Goal: Register for event/course: Register for event/course

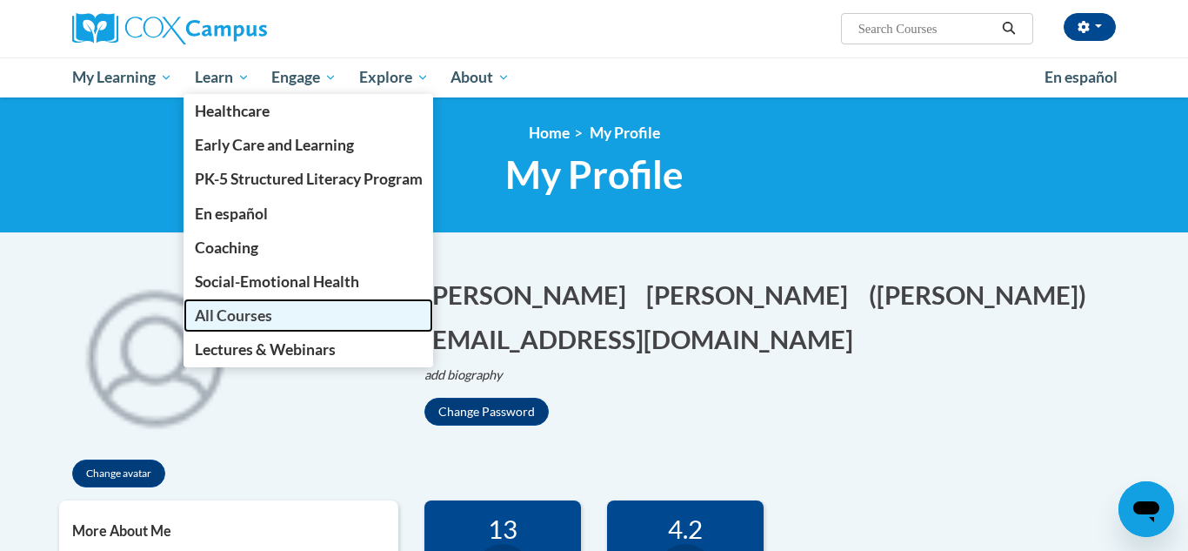
click at [240, 316] on span "All Courses" at bounding box center [233, 315] width 77 height 18
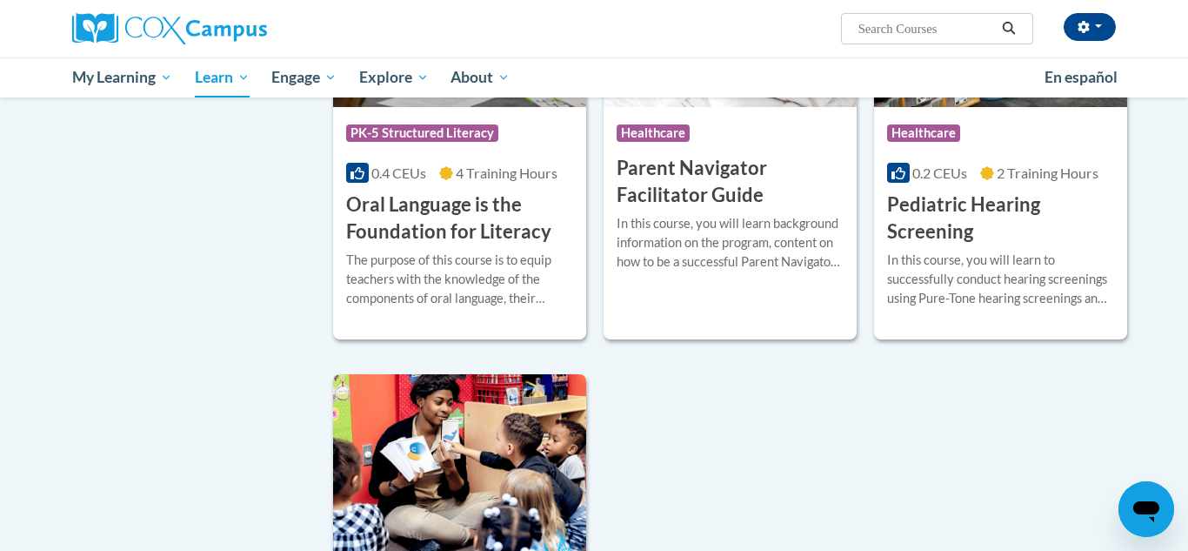
scroll to position [3659, 0]
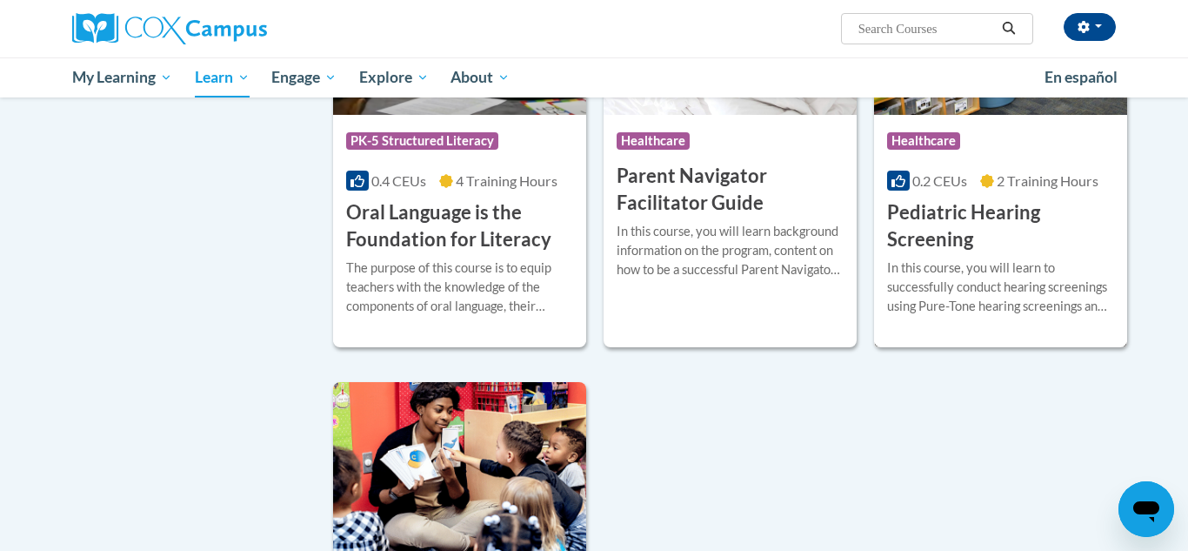
click at [1022, 294] on div "In this course, you will learn to successfully conduct hearing screenings using…" at bounding box center [1000, 286] width 227 height 57
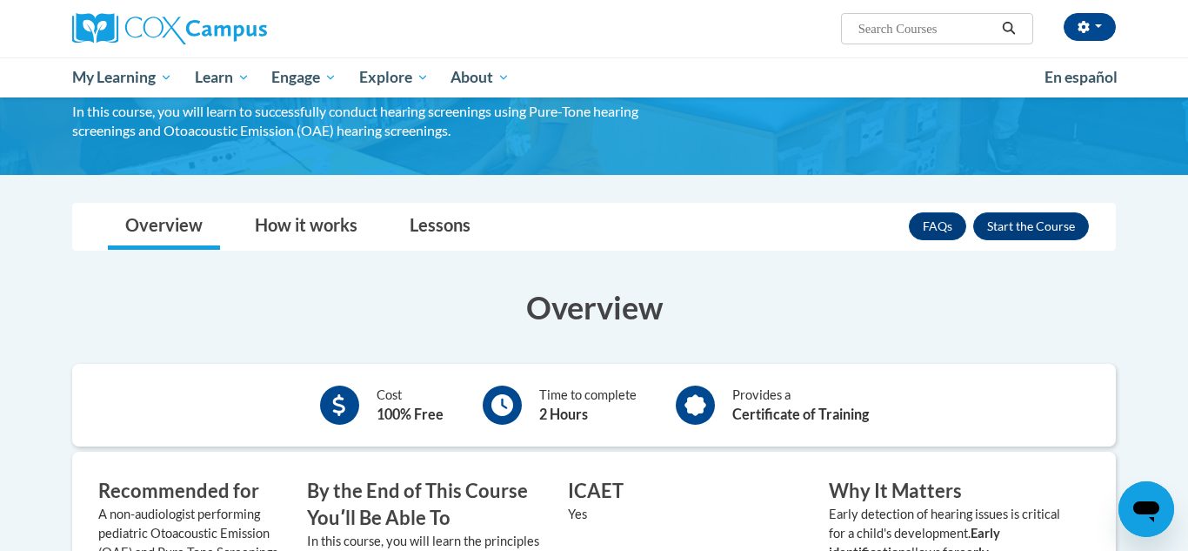
scroll to position [137, 0]
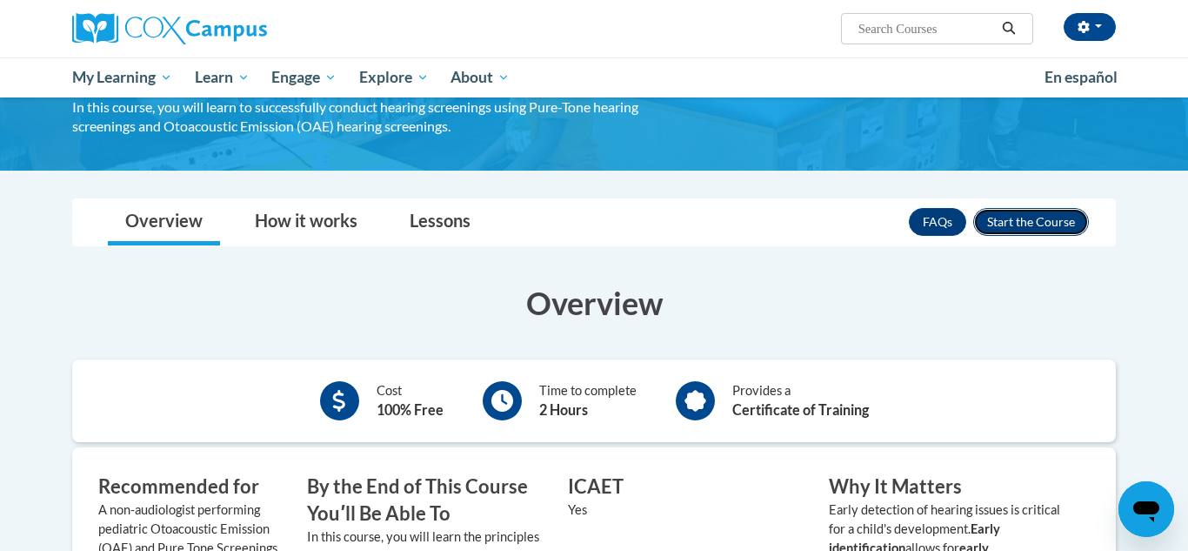
click at [1033, 226] on button "Enroll" at bounding box center [1031, 222] width 116 height 28
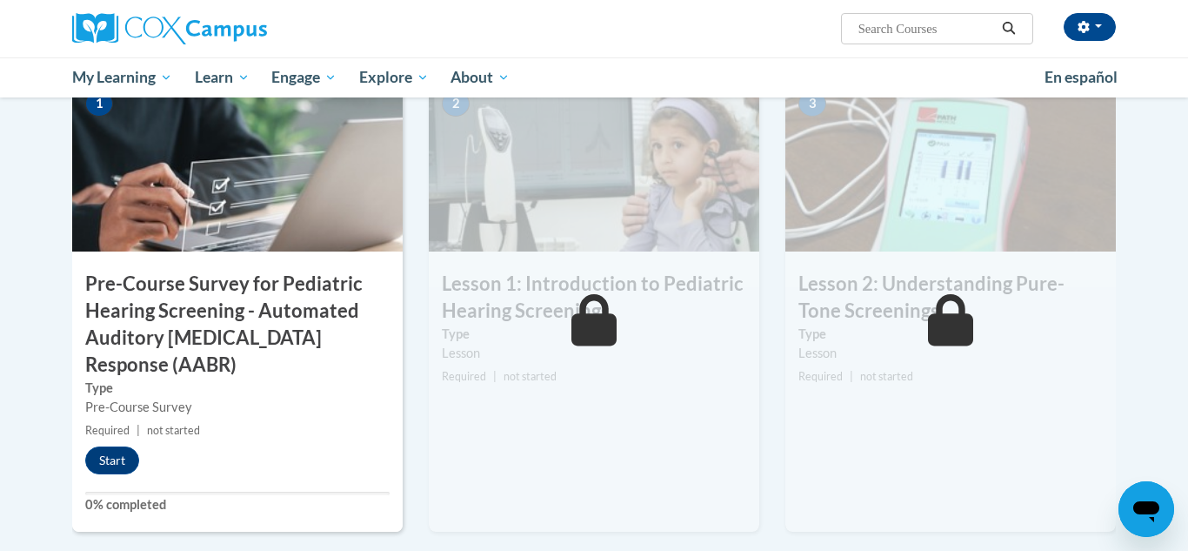
scroll to position [386, 0]
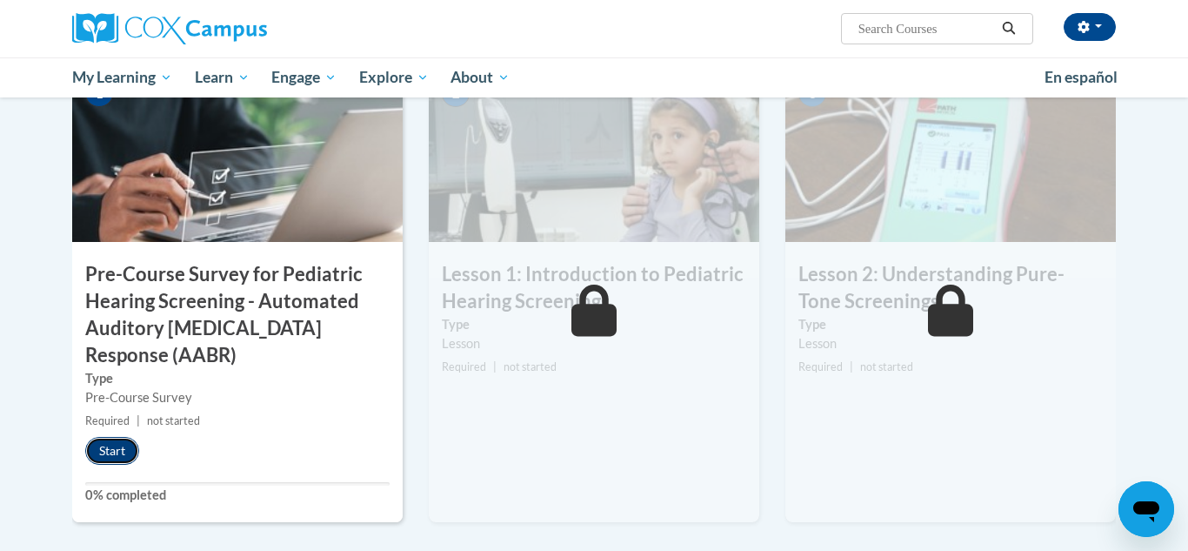
click at [111, 443] on button "Start" at bounding box center [112, 451] width 54 height 28
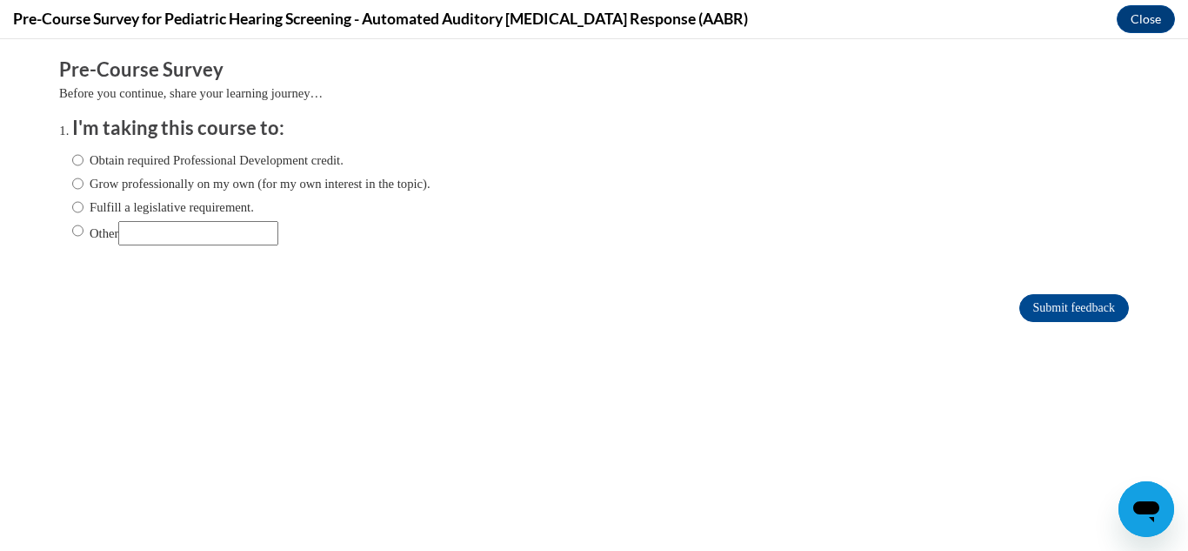
scroll to position [0, 0]
click at [106, 184] on label "Grow professionally on my own (for my own interest in the topic)." at bounding box center [251, 183] width 358 height 19
click at [84, 184] on input "Grow professionally on my own (for my own interest in the topic)." at bounding box center [77, 183] width 11 height 19
radio input "true"
click at [1045, 312] on input "Submit feedback" at bounding box center [1075, 308] width 110 height 28
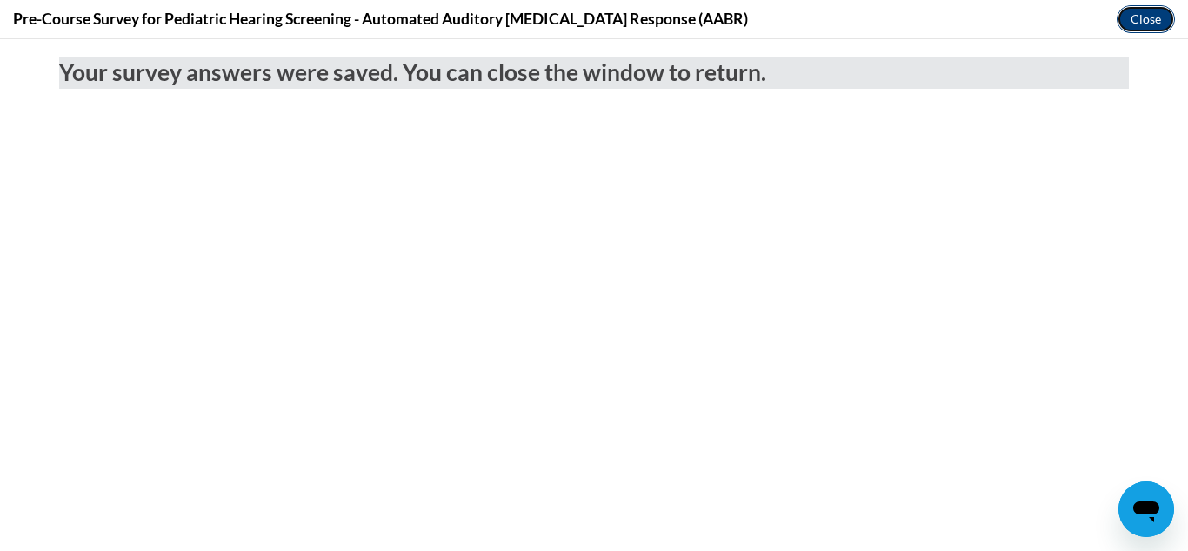
click at [1161, 18] on button "Close" at bounding box center [1146, 19] width 58 height 28
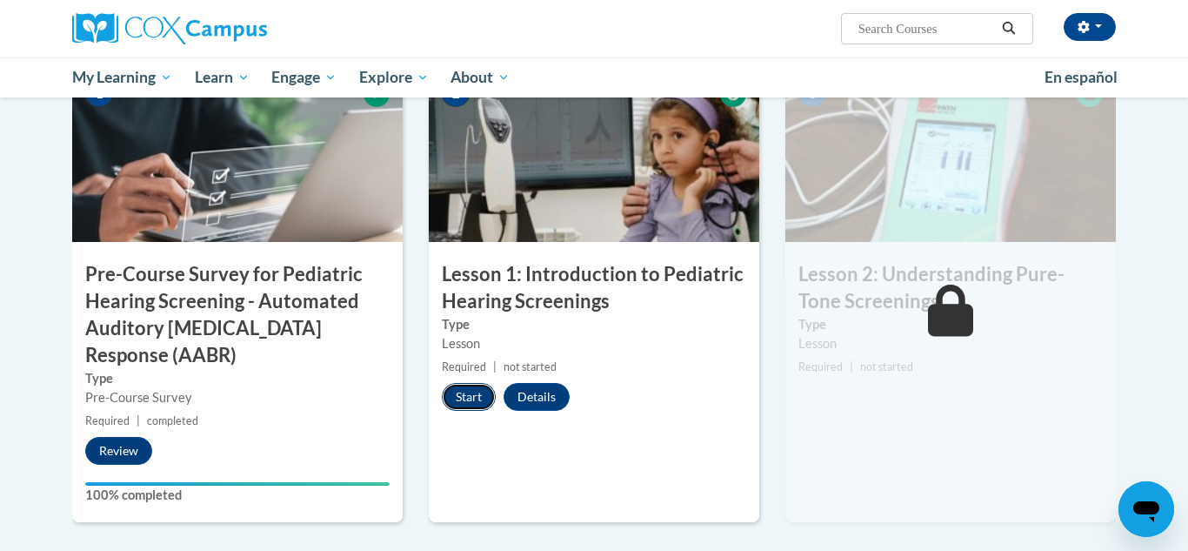
click at [475, 396] on button "Start" at bounding box center [469, 397] width 54 height 28
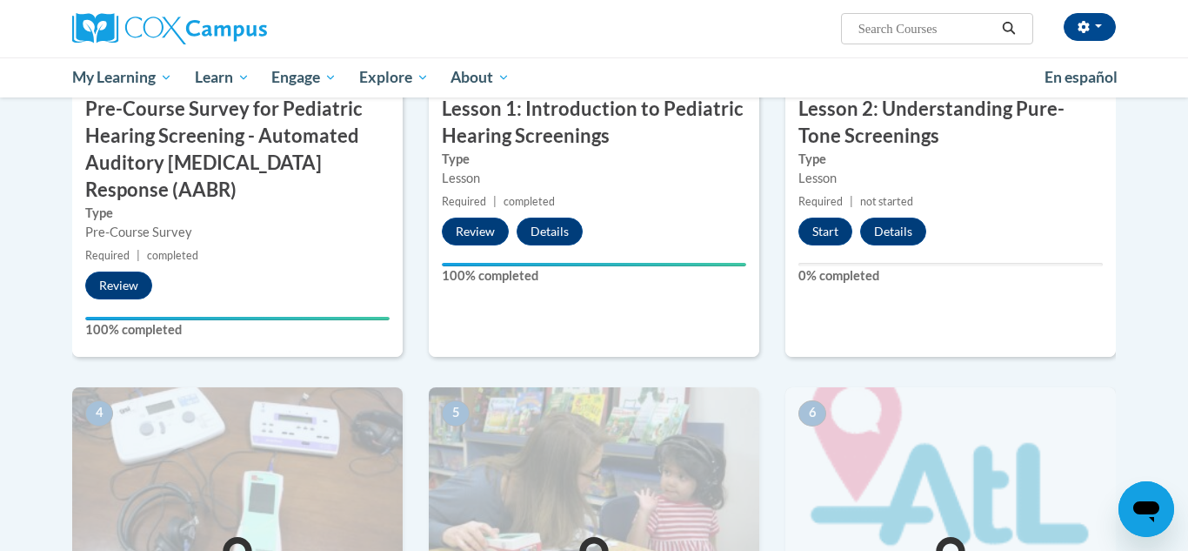
scroll to position [558, 0]
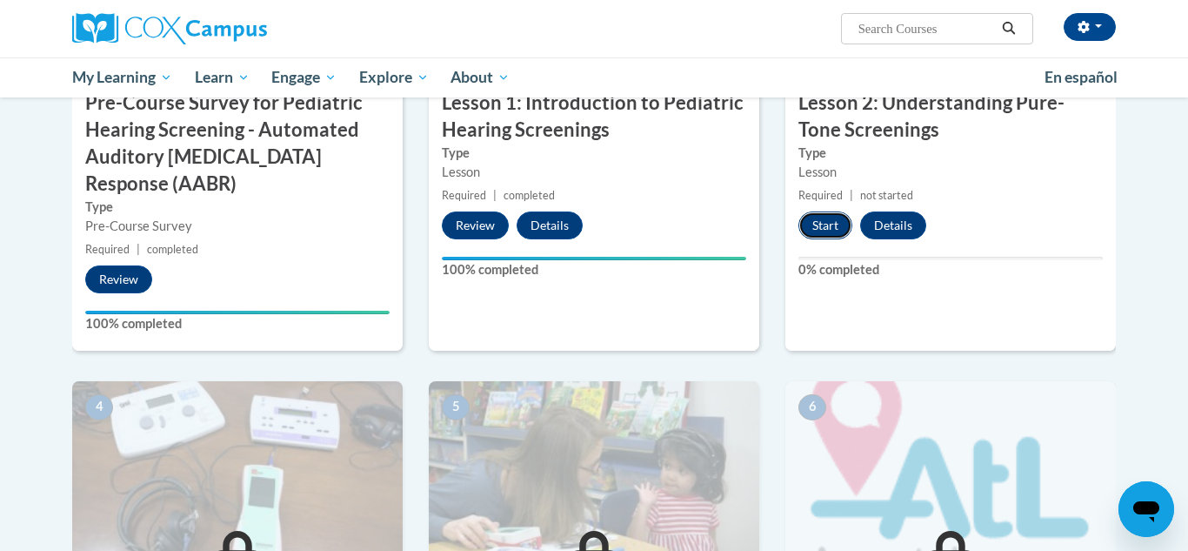
click at [819, 231] on button "Start" at bounding box center [826, 225] width 54 height 28
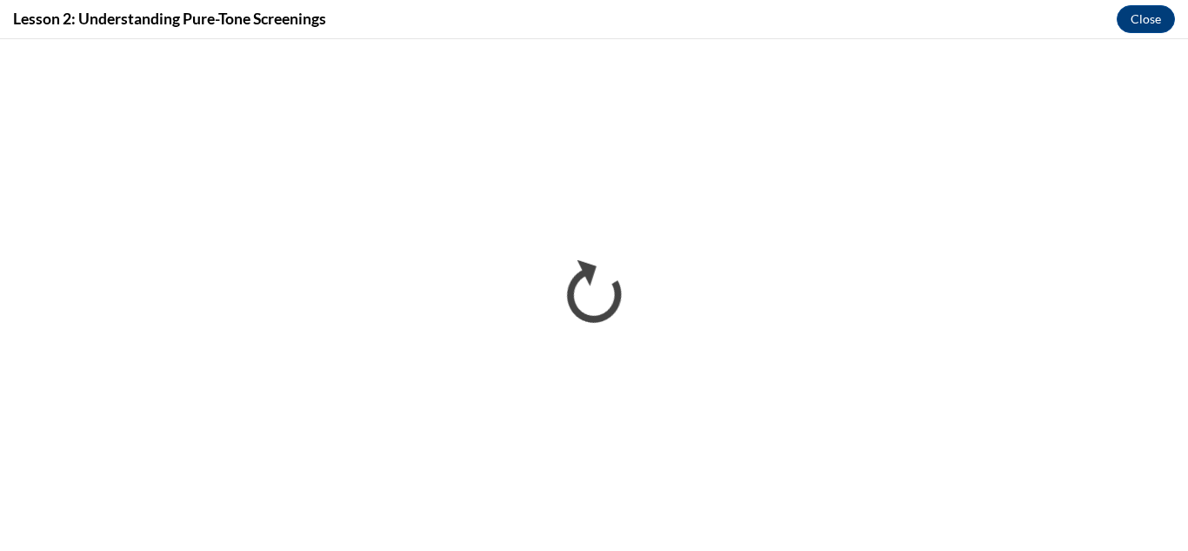
scroll to position [0, 0]
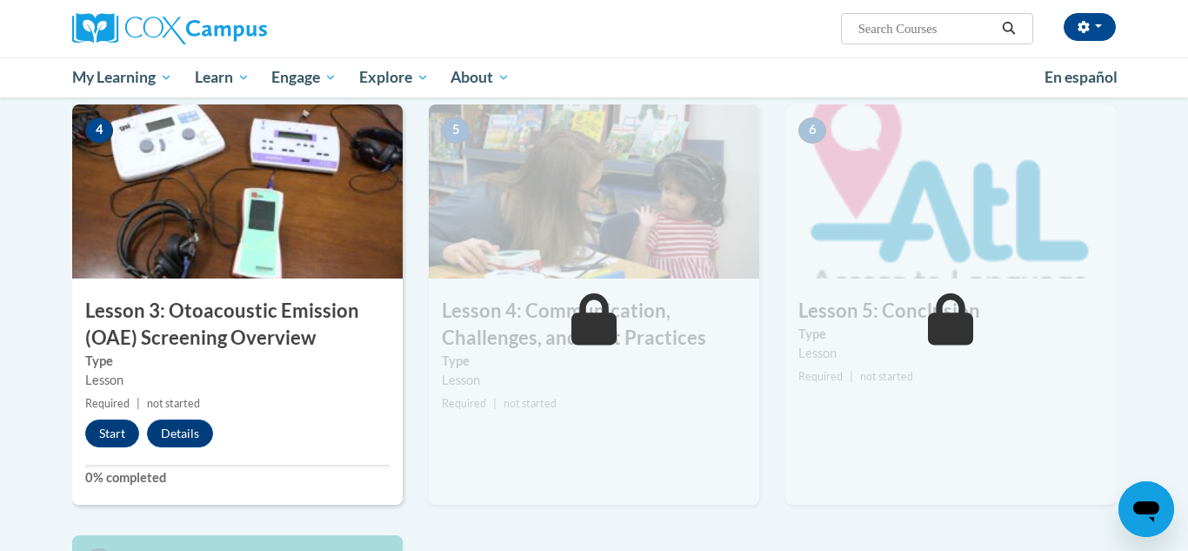
scroll to position [874, 0]
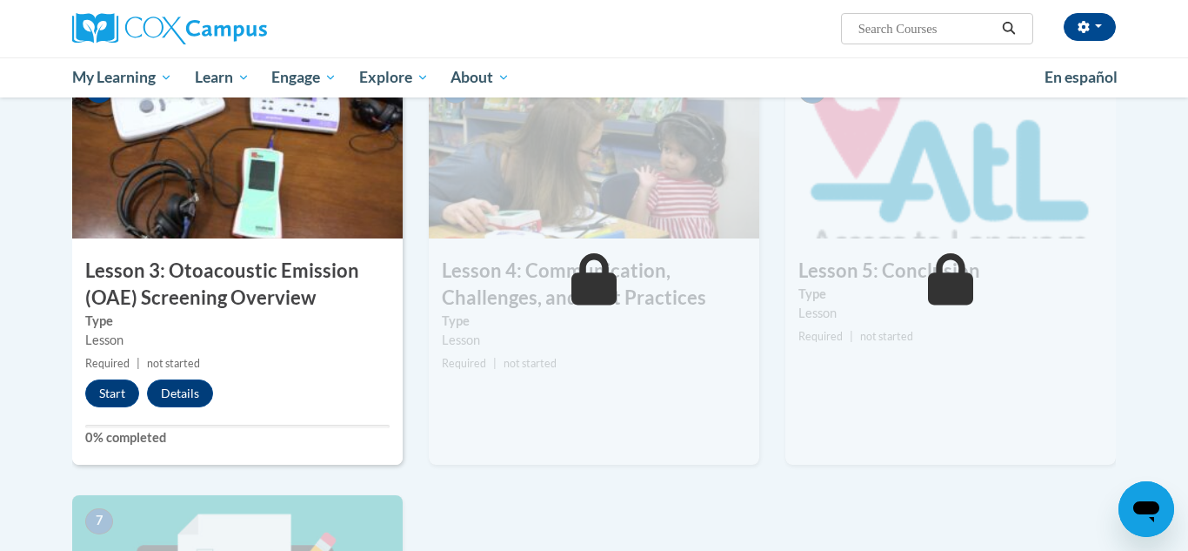
click at [277, 321] on label "Type" at bounding box center [237, 320] width 304 height 19
click at [118, 392] on button "Start" at bounding box center [112, 393] width 54 height 28
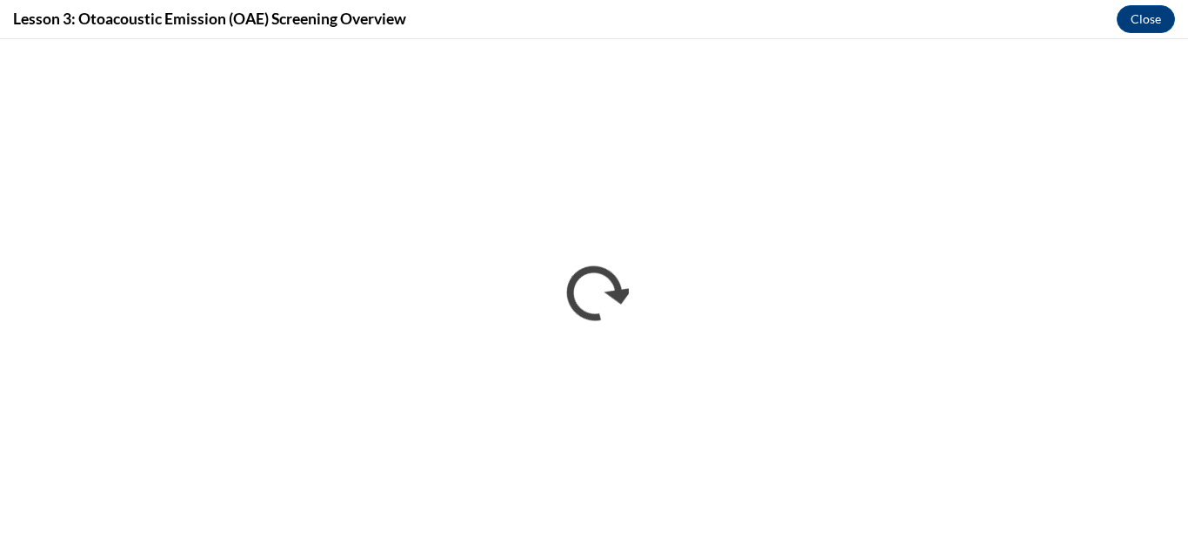
scroll to position [0, 0]
click at [1161, 15] on button "Close" at bounding box center [1146, 19] width 58 height 28
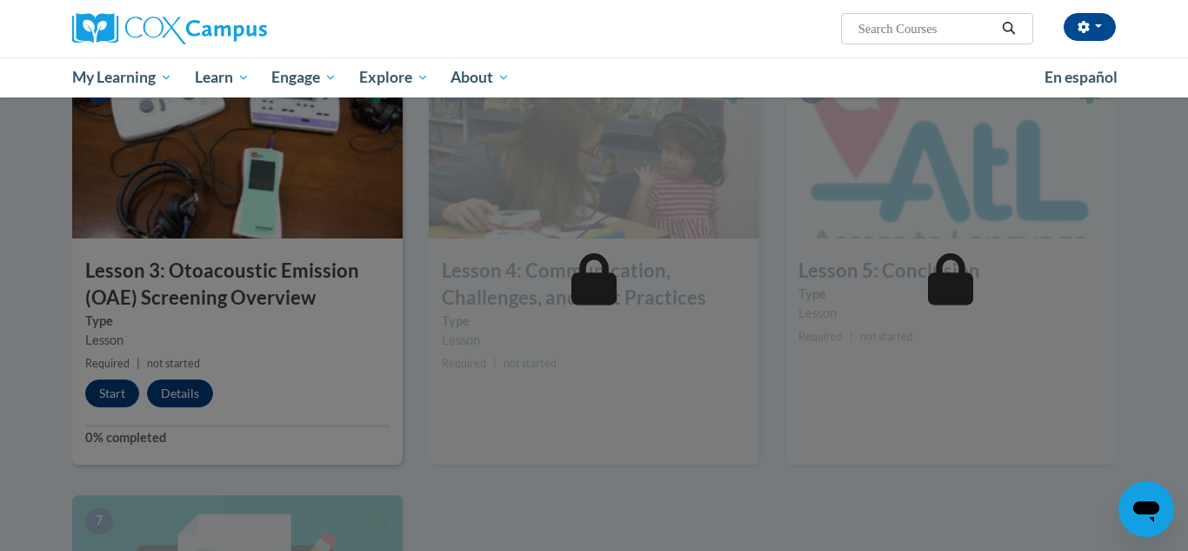
click at [120, 391] on div at bounding box center [594, 275] width 1188 height 551
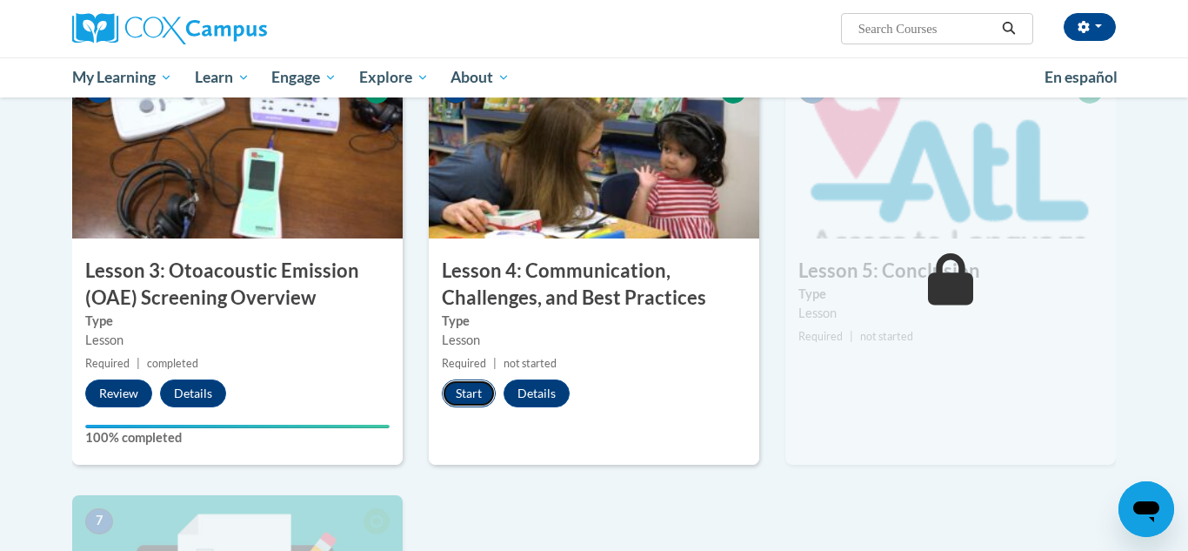
click at [474, 394] on button "Start" at bounding box center [469, 393] width 54 height 28
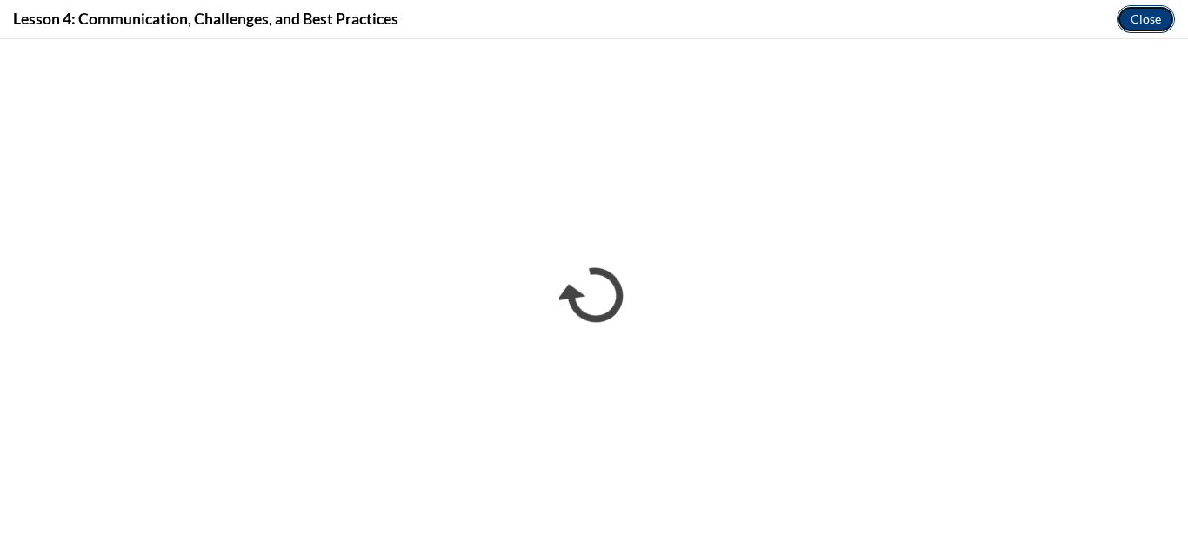
click at [1156, 13] on button "Close" at bounding box center [1146, 19] width 58 height 28
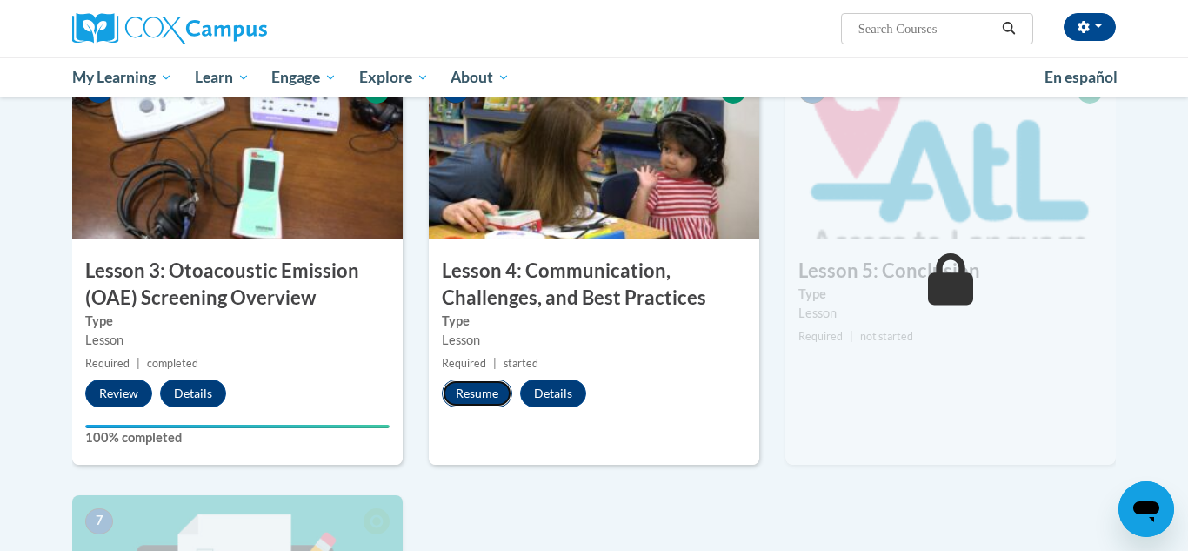
click at [458, 391] on button "Resume" at bounding box center [477, 393] width 70 height 28
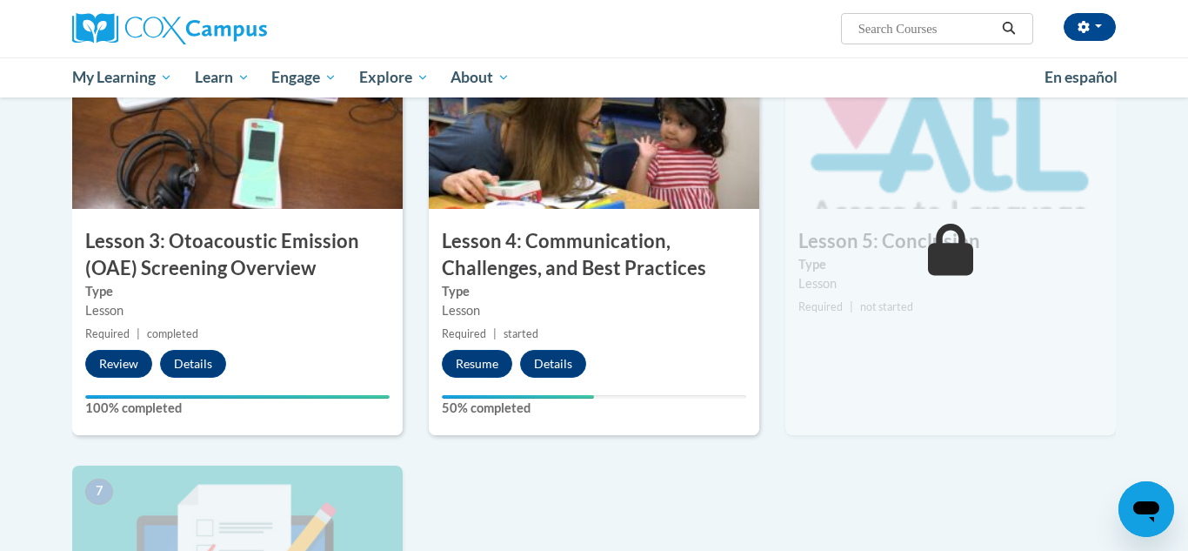
scroll to position [907, 0]
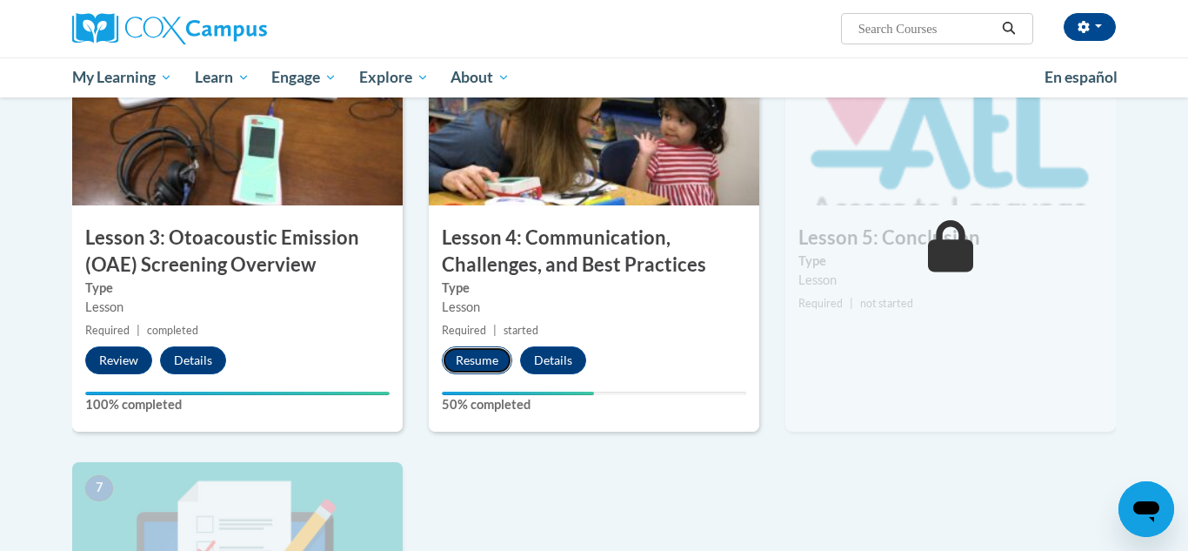
click at [451, 359] on button "Resume" at bounding box center [477, 360] width 70 height 28
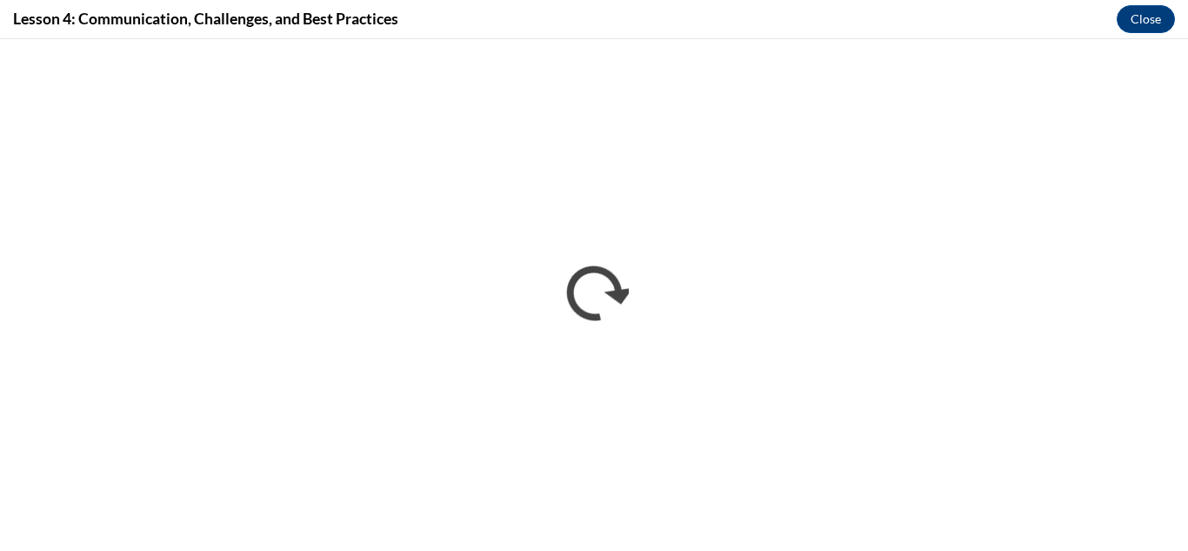
scroll to position [0, 0]
click at [1154, 25] on button "Close" at bounding box center [1146, 19] width 58 height 28
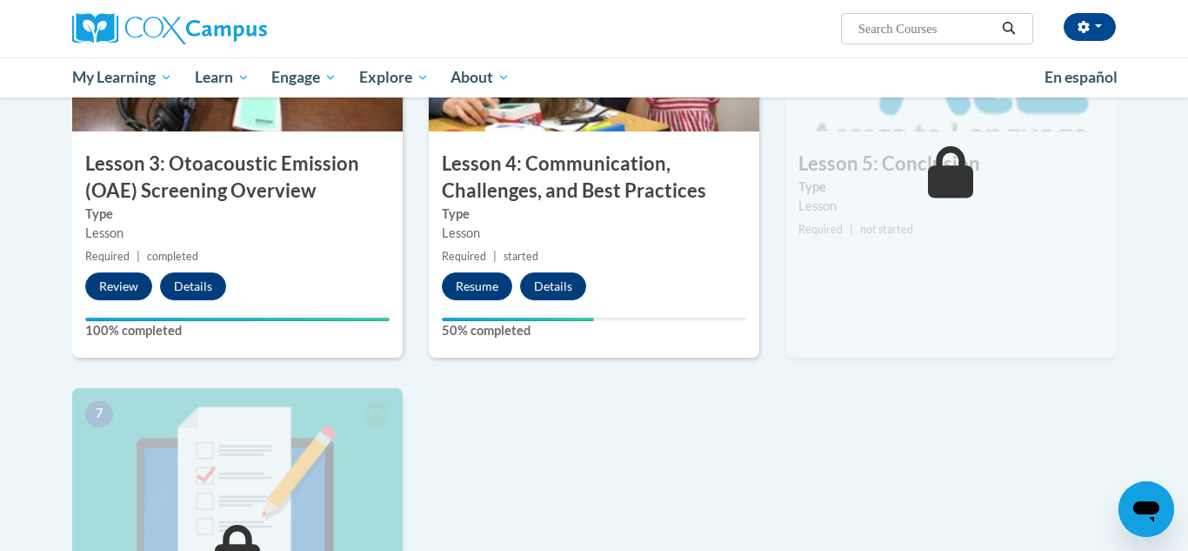
scroll to position [985, 0]
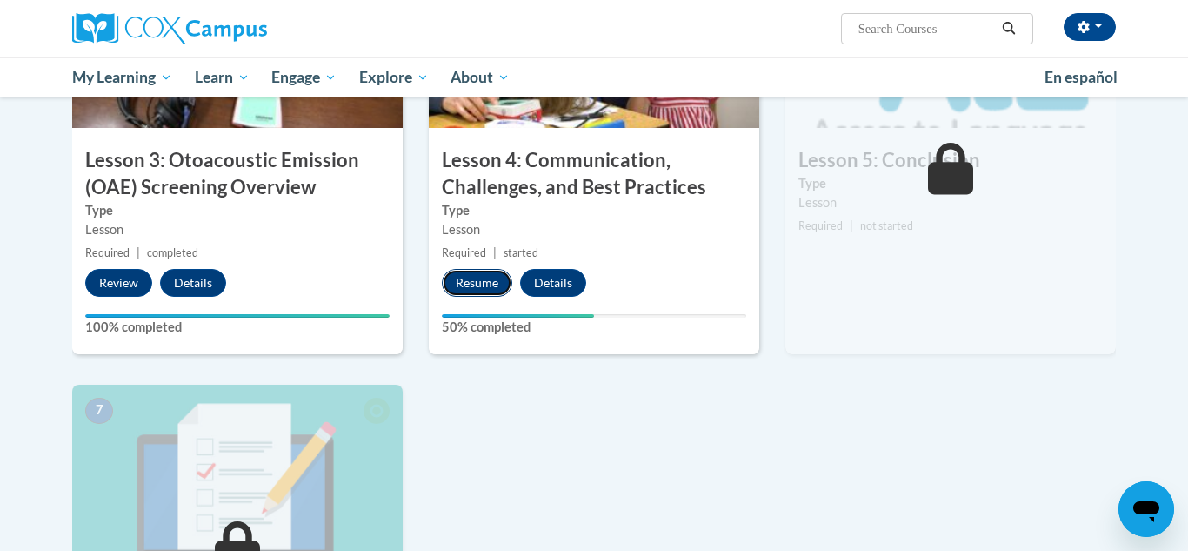
click at [477, 290] on button "Resume" at bounding box center [477, 283] width 70 height 28
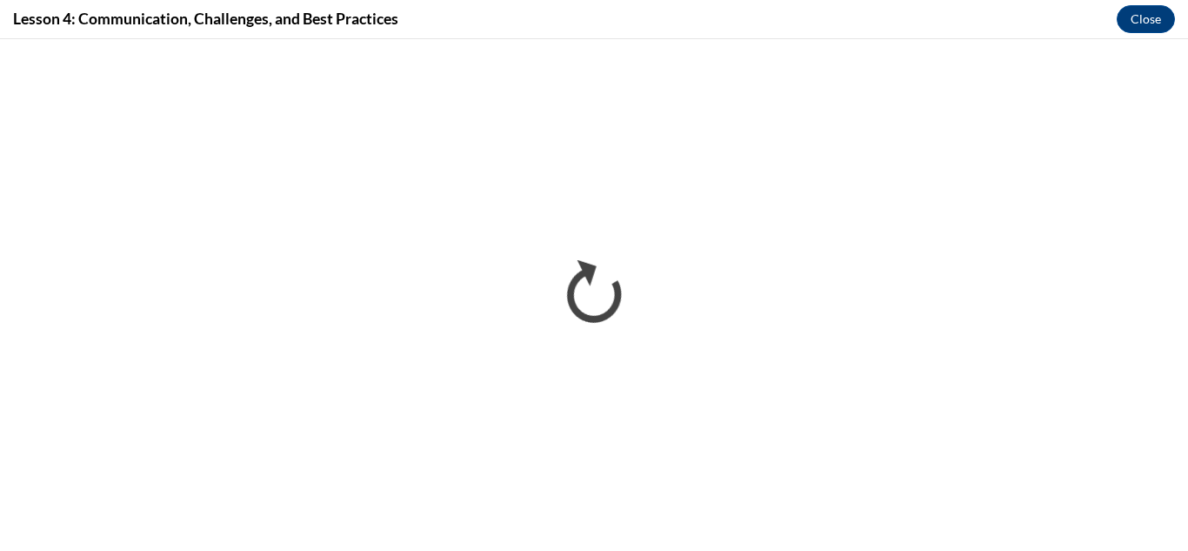
scroll to position [0, 0]
click at [1154, 16] on button "Close" at bounding box center [1146, 19] width 58 height 28
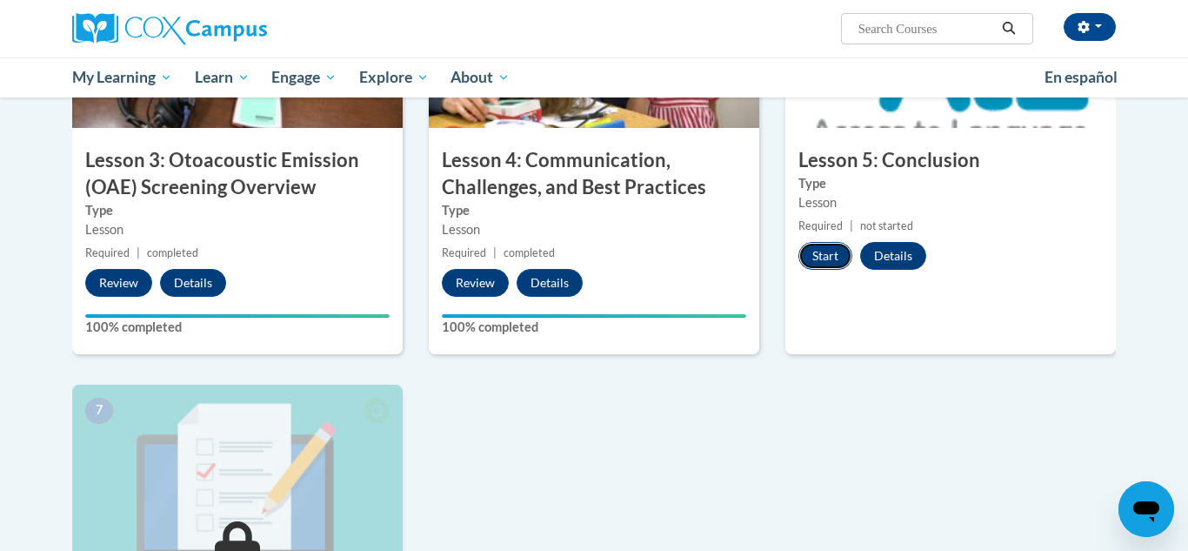
click at [824, 253] on button "Start" at bounding box center [826, 256] width 54 height 28
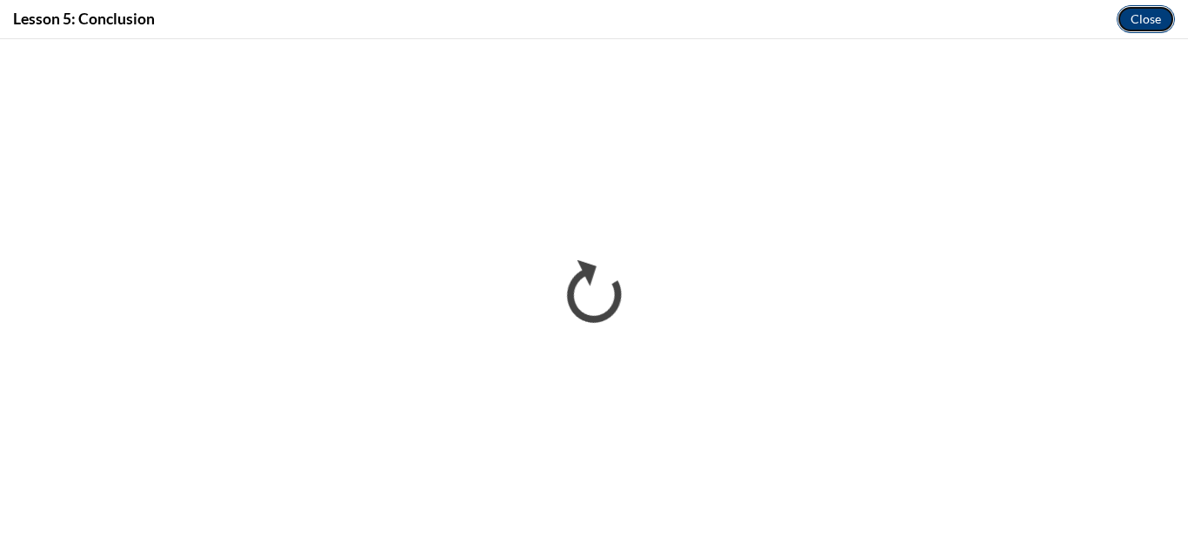
click at [1162, 16] on button "Close" at bounding box center [1146, 19] width 58 height 28
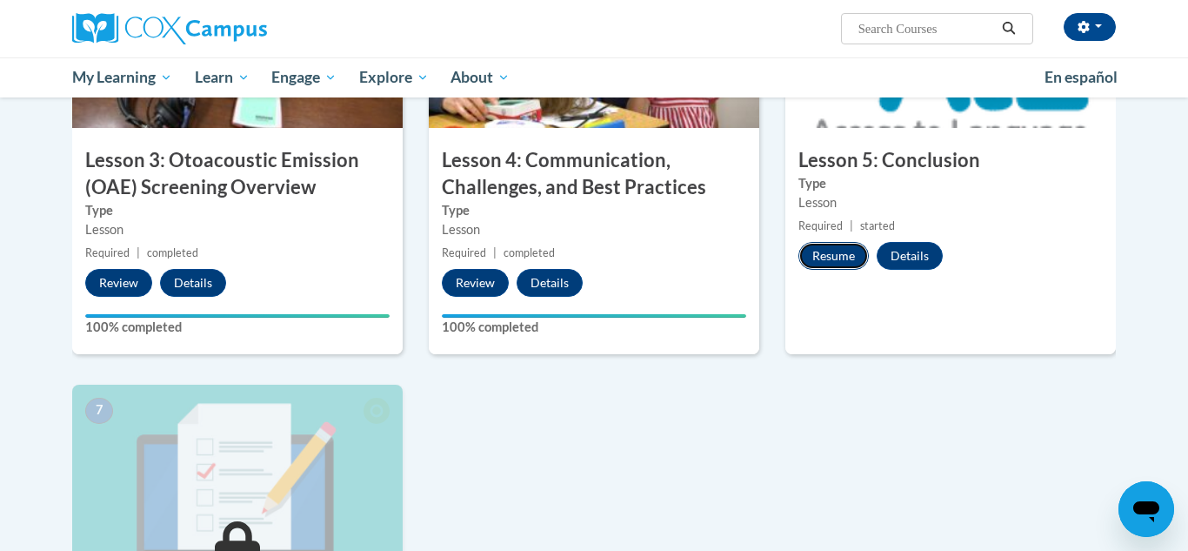
click at [842, 251] on button "Resume" at bounding box center [834, 256] width 70 height 28
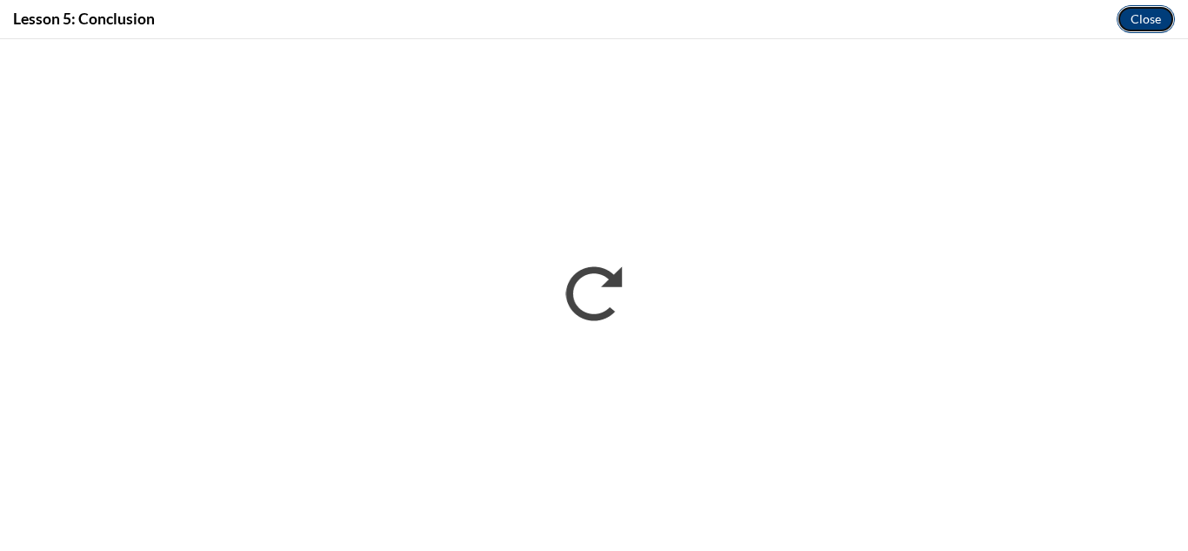
click at [1144, 18] on button "Close" at bounding box center [1146, 19] width 58 height 28
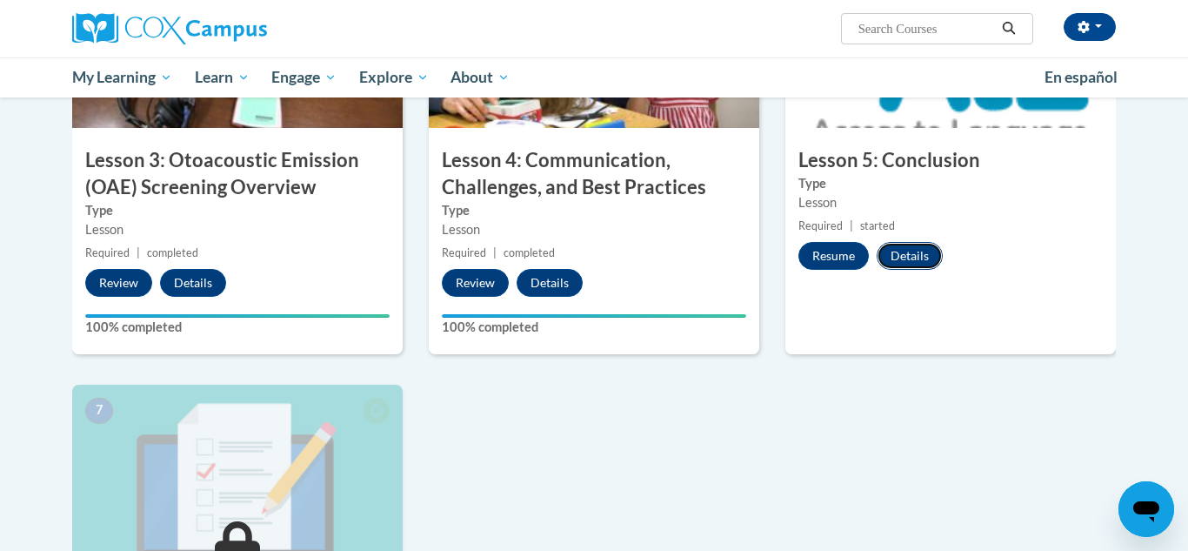
click at [894, 254] on button "Details" at bounding box center [910, 256] width 66 height 28
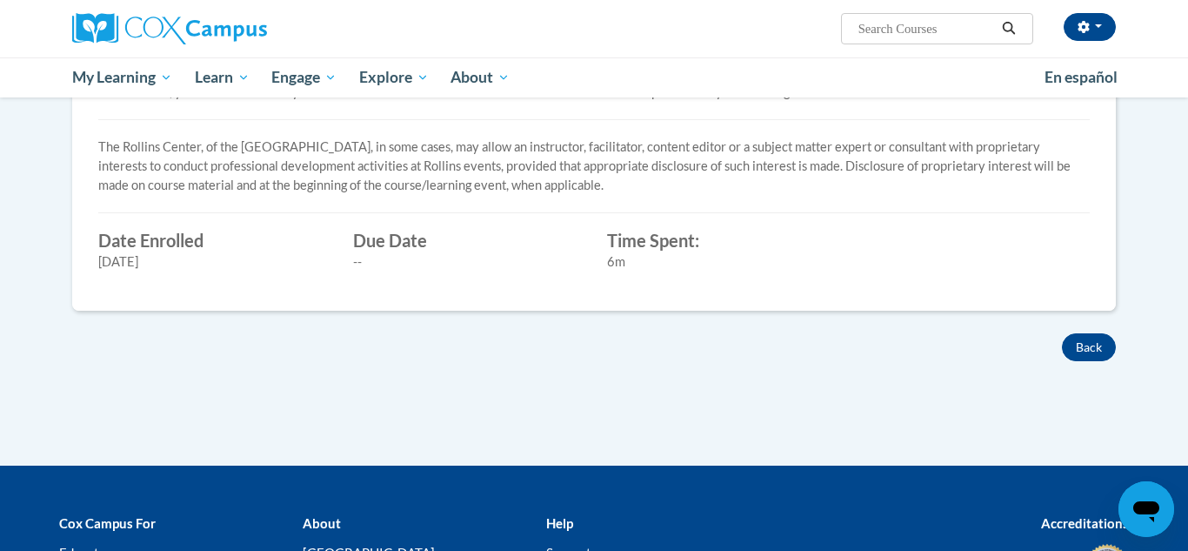
scroll to position [556, 0]
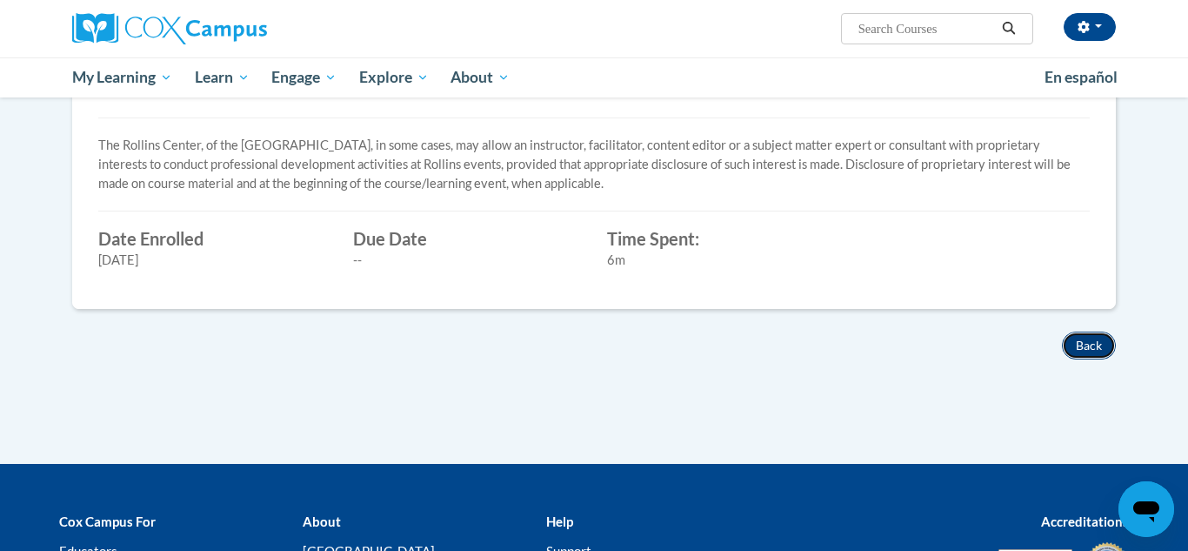
click at [1089, 340] on button "Back" at bounding box center [1089, 345] width 54 height 28
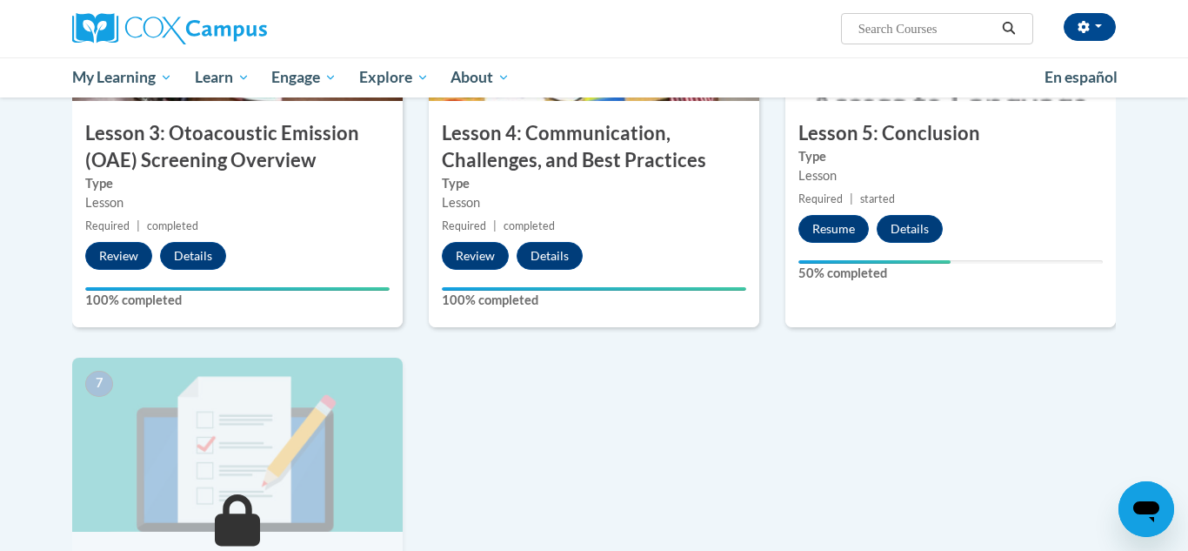
scroll to position [1019, 0]
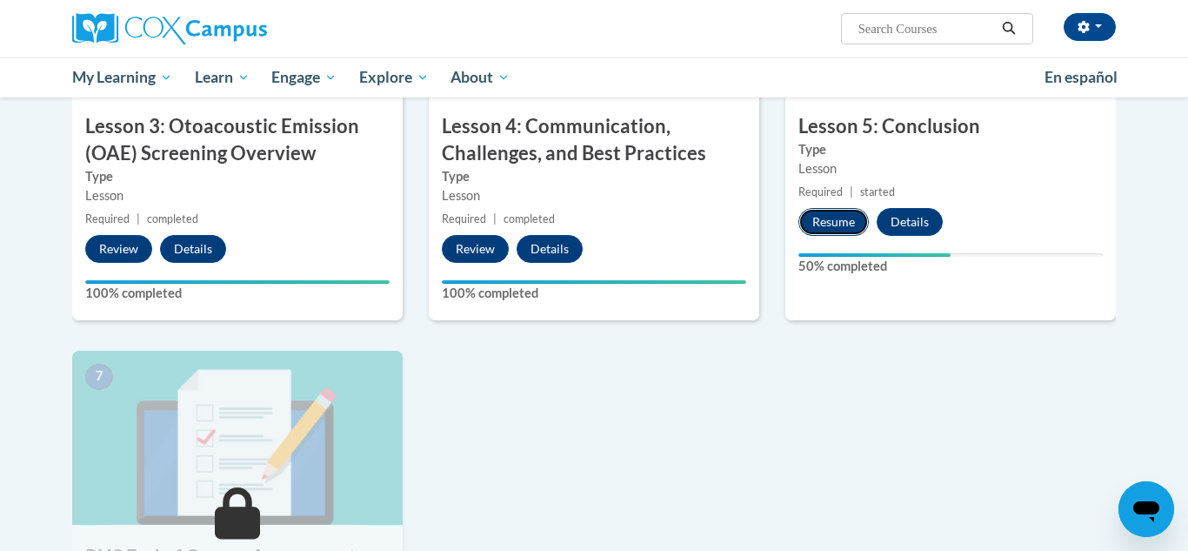
click at [833, 218] on button "Resume" at bounding box center [834, 222] width 70 height 28
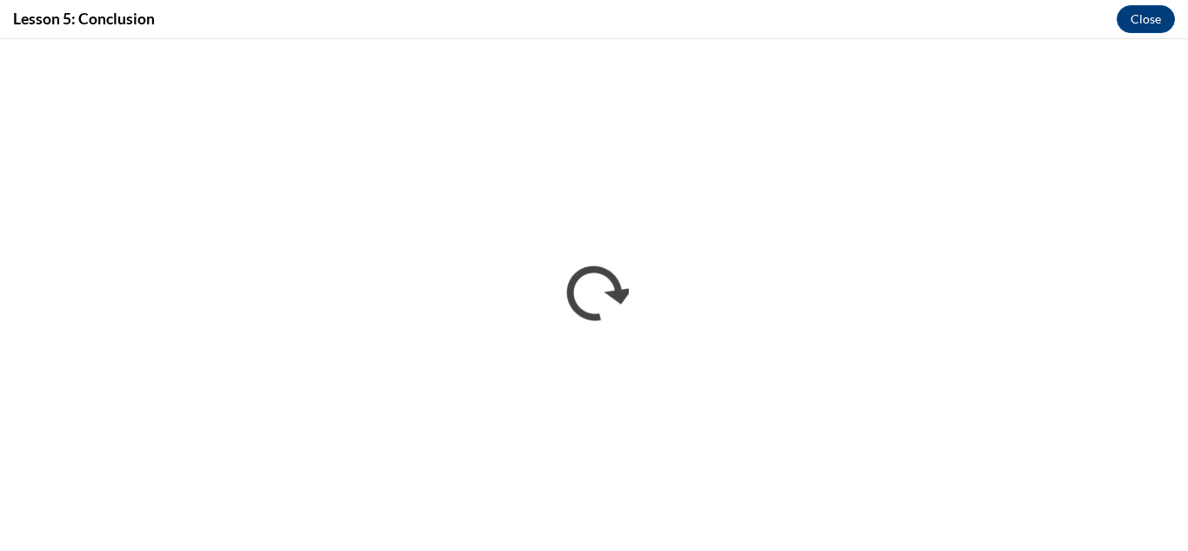
scroll to position [0, 0]
click at [1137, 19] on button "Close" at bounding box center [1146, 19] width 58 height 28
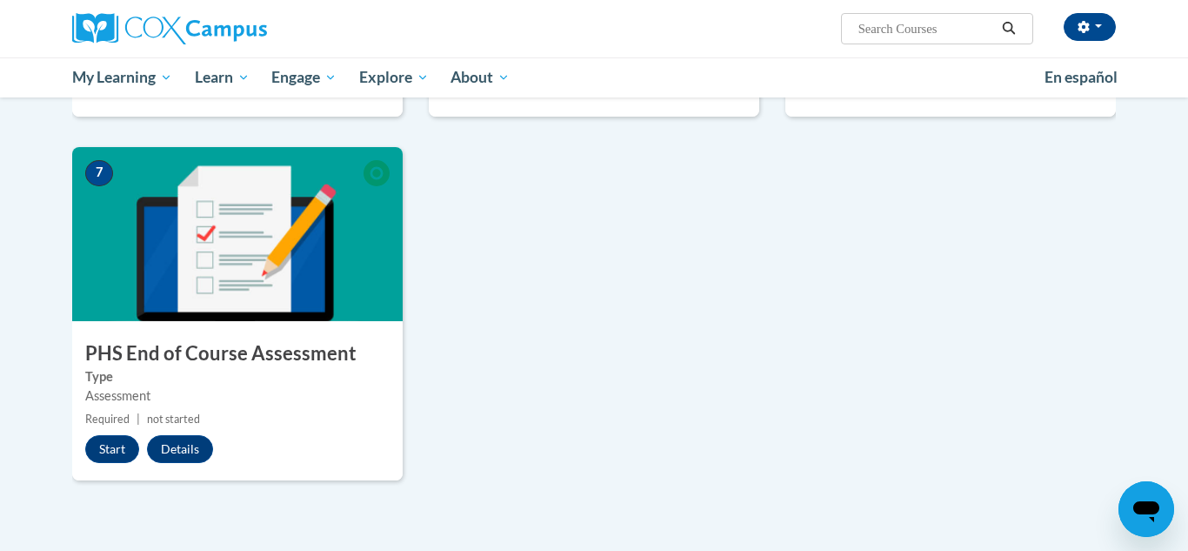
scroll to position [1226, 0]
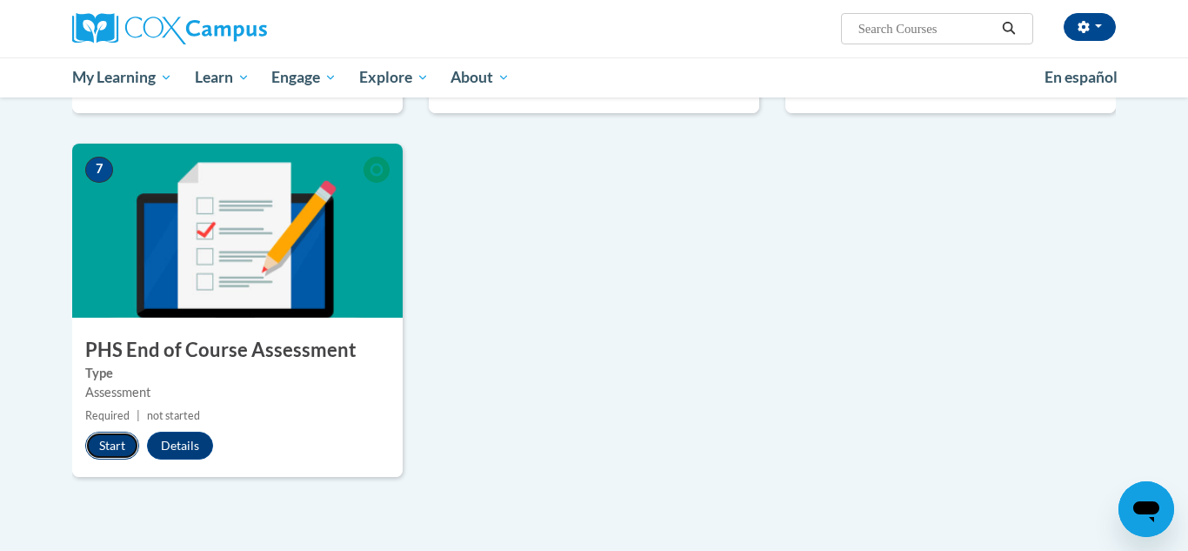
click at [110, 446] on button "Start" at bounding box center [112, 445] width 54 height 28
click at [123, 440] on button "Start" at bounding box center [112, 445] width 54 height 28
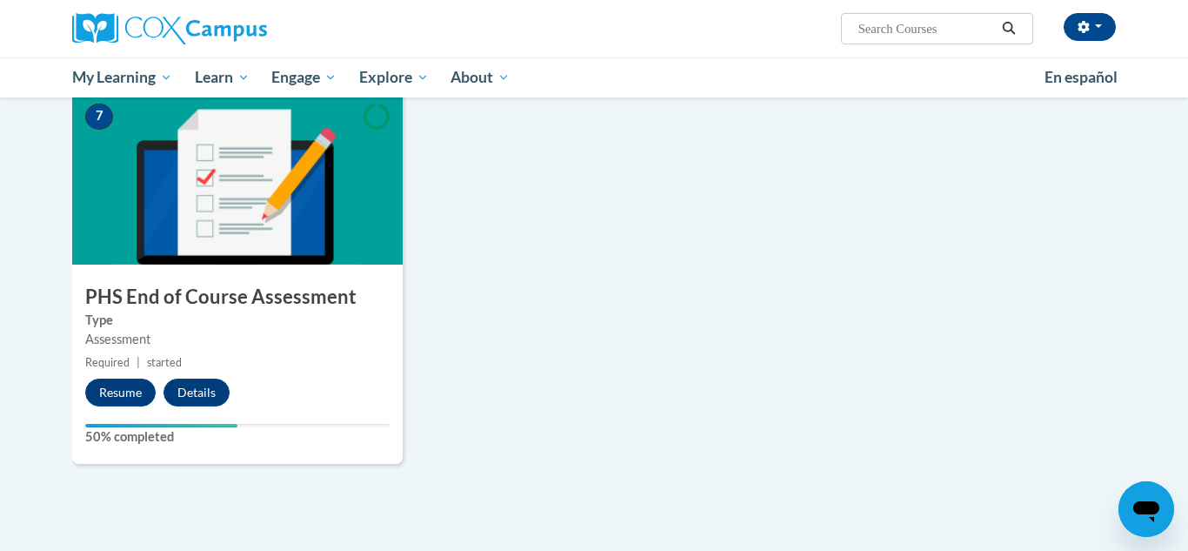
scroll to position [1282, 0]
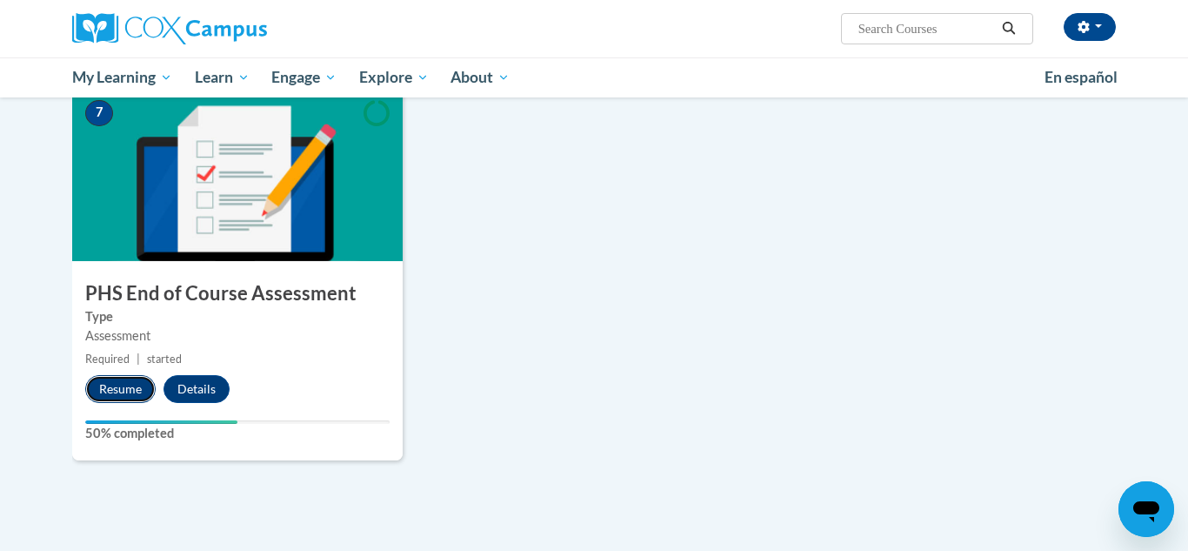
click at [118, 385] on button "Resume" at bounding box center [120, 389] width 70 height 28
click at [128, 385] on button "Resume" at bounding box center [120, 389] width 70 height 28
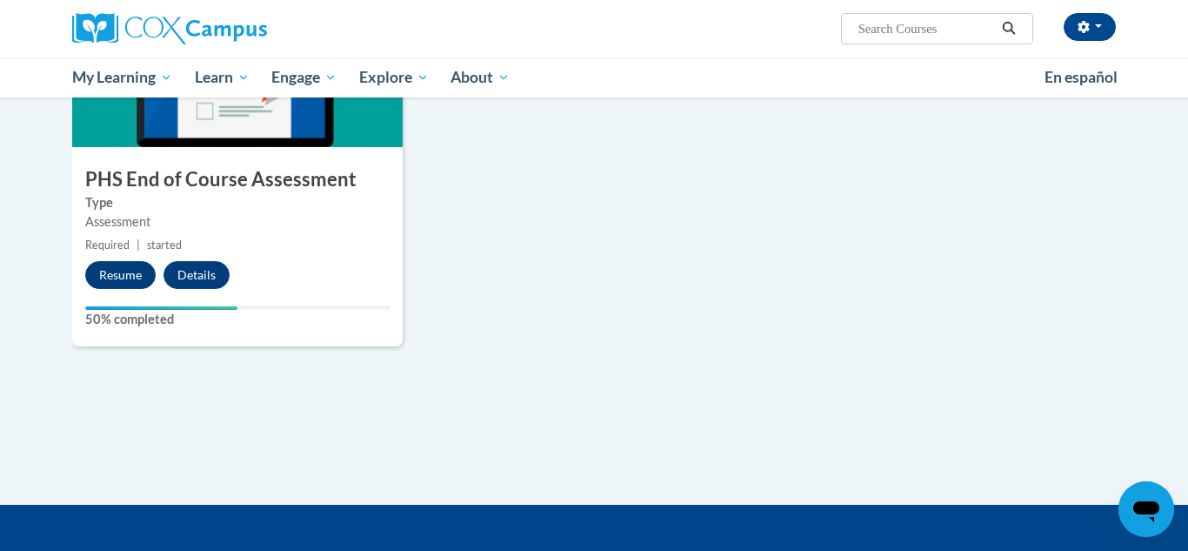
scroll to position [1282, 0]
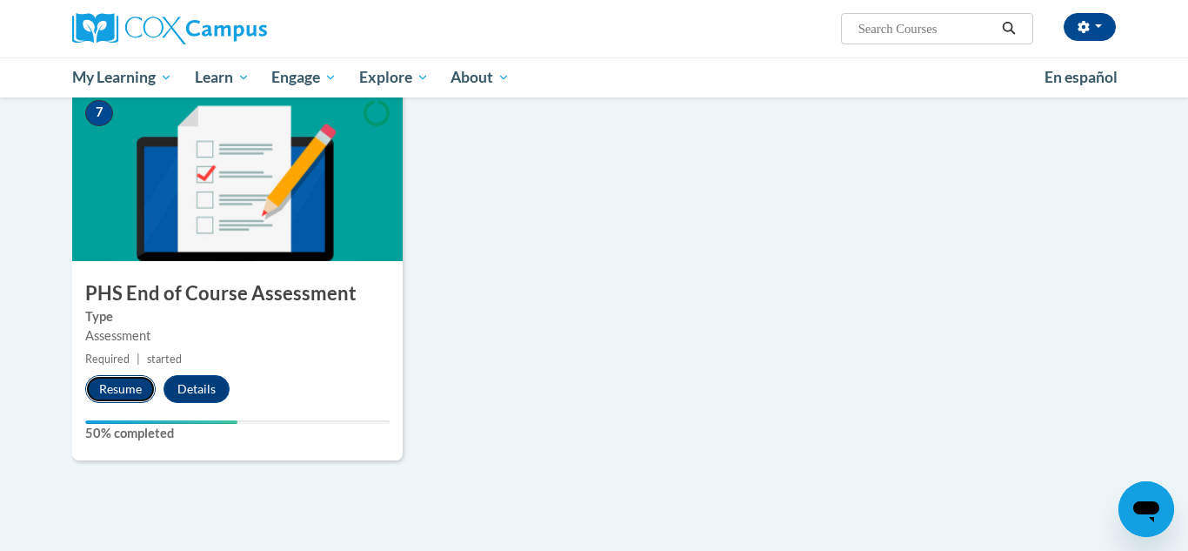
click at [139, 397] on button "Resume" at bounding box center [120, 389] width 70 height 28
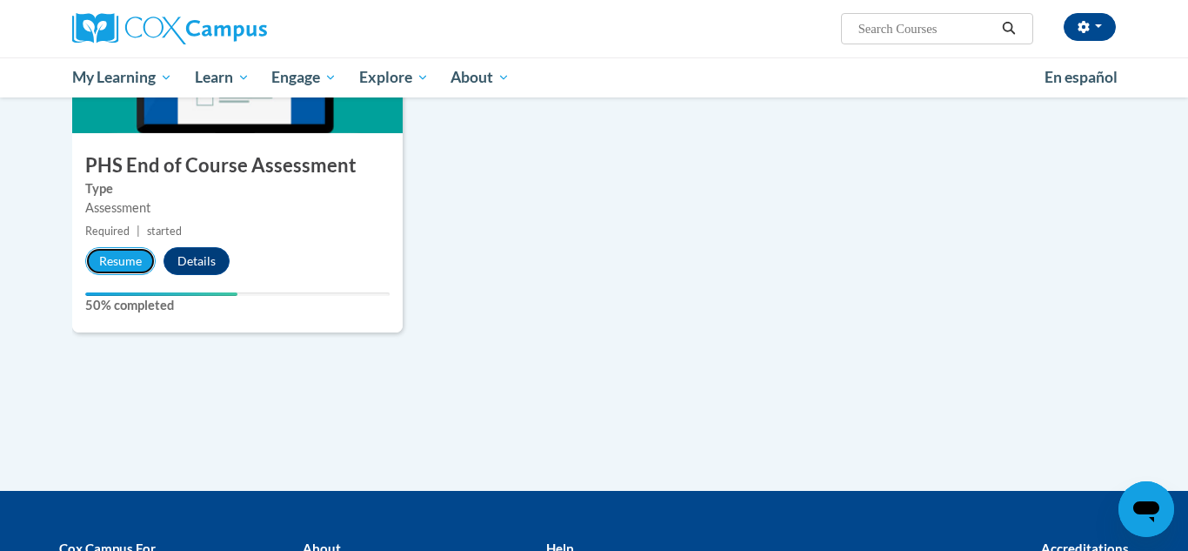
scroll to position [1414, 0]
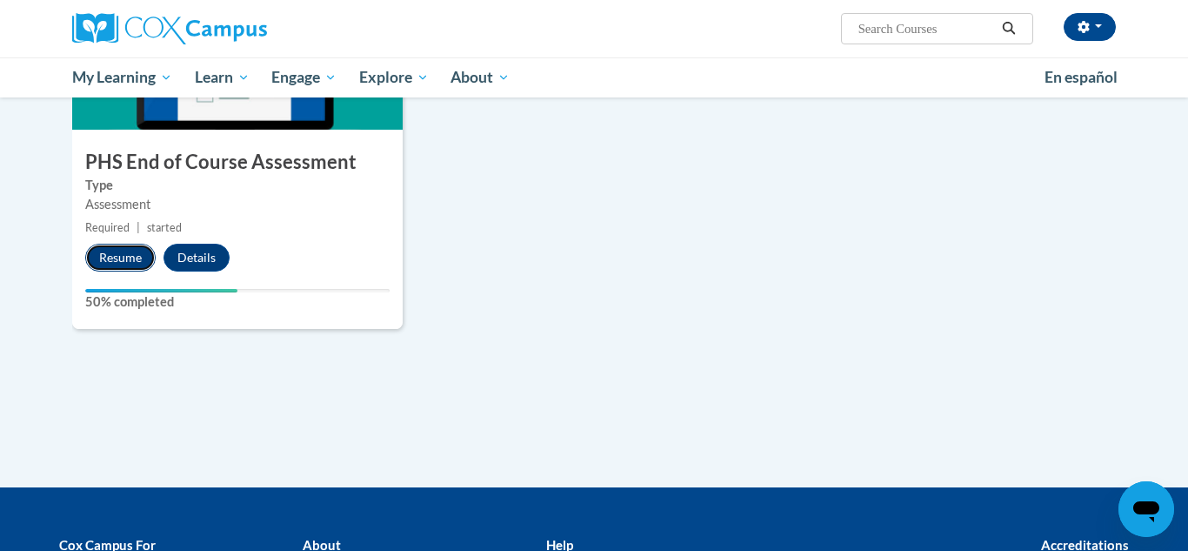
click at [122, 266] on button "Resume" at bounding box center [120, 258] width 70 height 28
click at [133, 260] on button "Resume" at bounding box center [120, 258] width 70 height 28
